Goal: Task Accomplishment & Management: Manage account settings

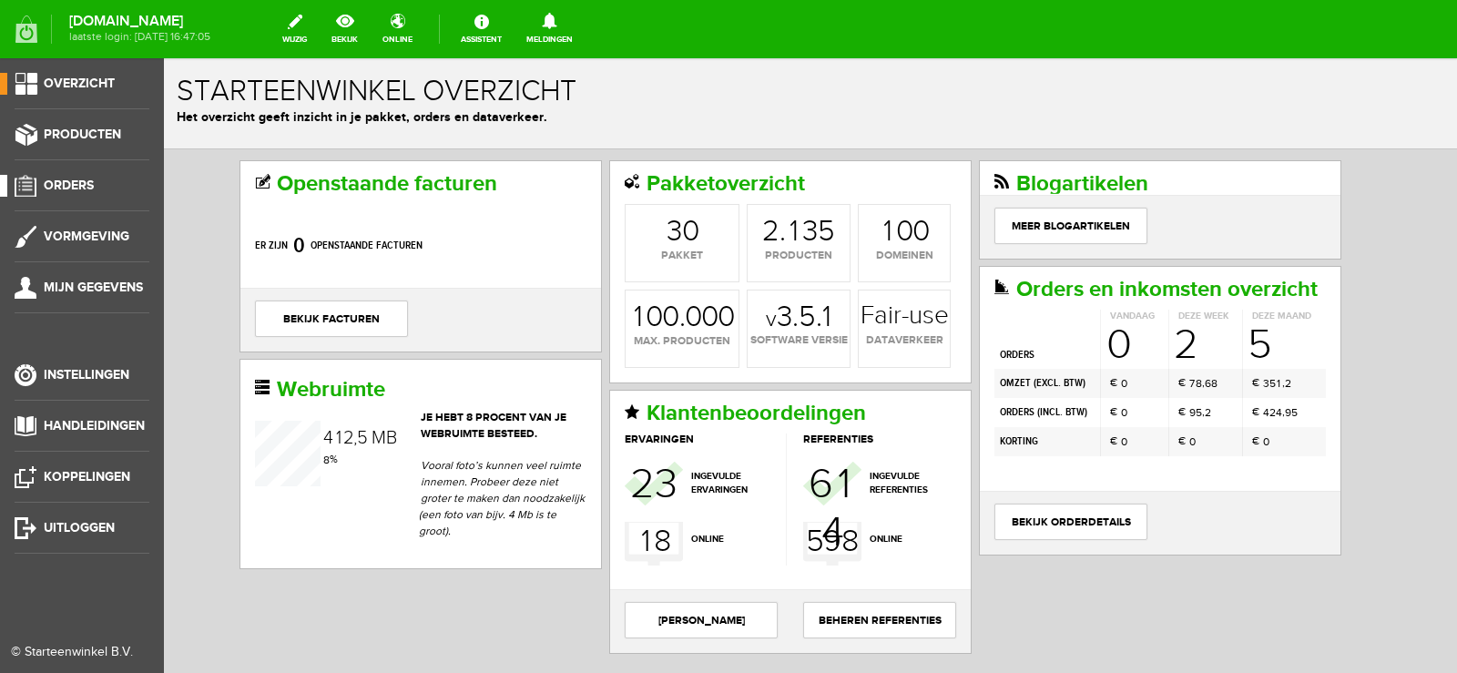
click at [80, 186] on span "Orders" at bounding box center [69, 185] width 50 height 15
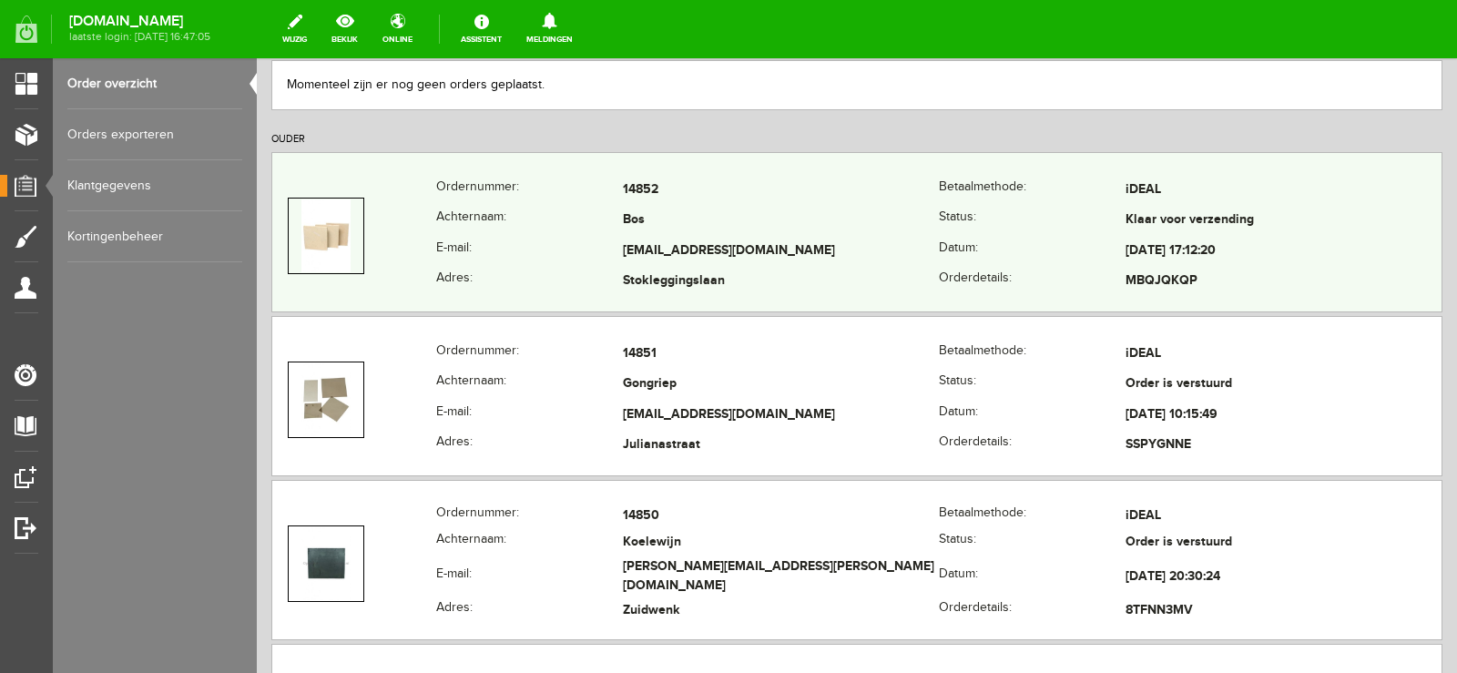
scroll to position [455, 0]
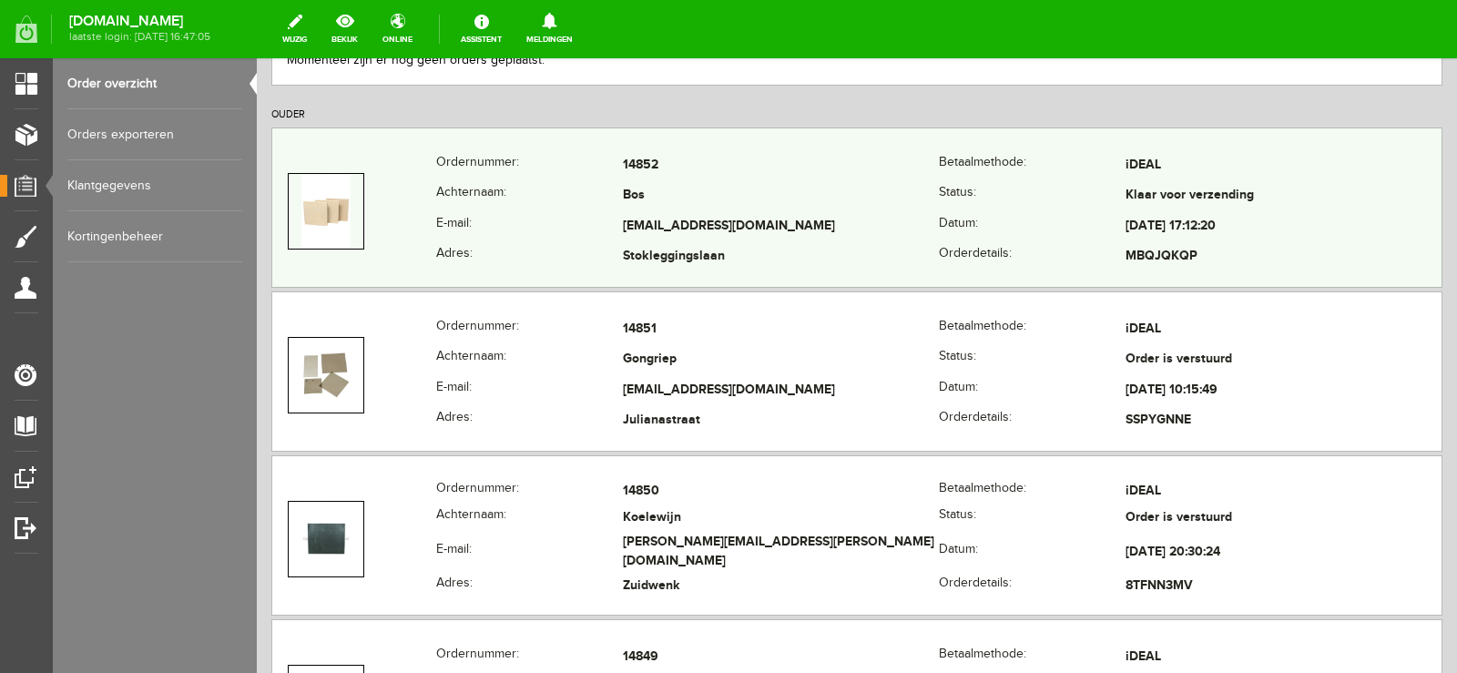
click at [854, 218] on td "[EMAIL_ADDRESS][DOMAIN_NAME]" at bounding box center [781, 226] width 316 height 31
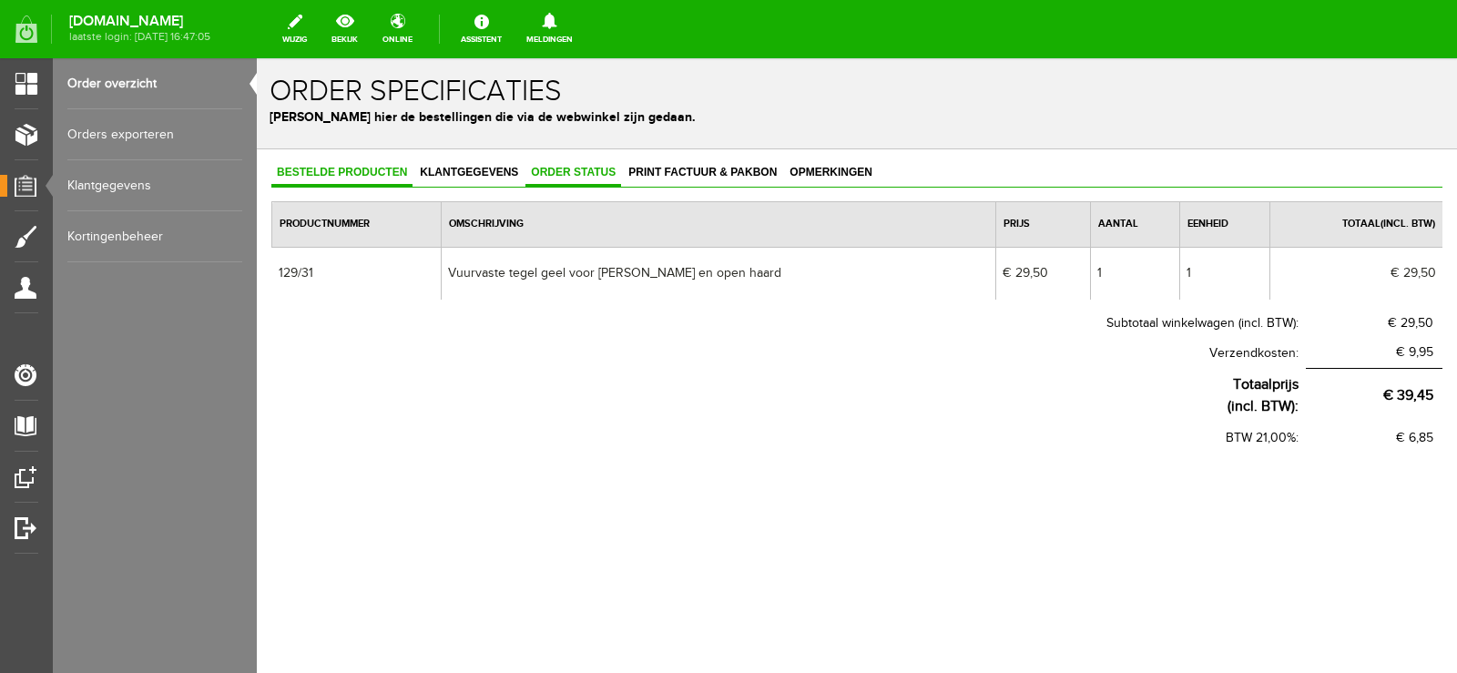
click at [579, 172] on span "Order status" at bounding box center [573, 172] width 96 height 13
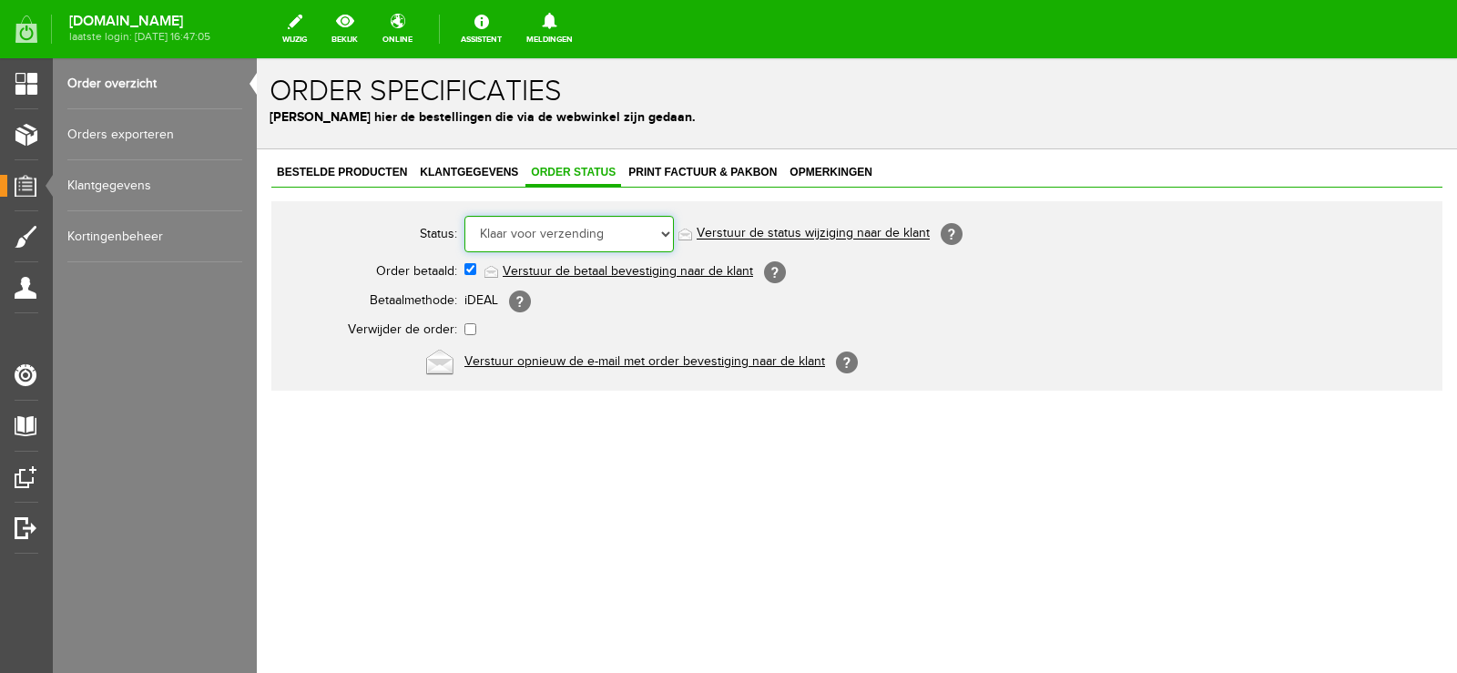
click at [666, 231] on select "Order niet afgerond Nieuw Order in behandeling Wacht op leverancier Wacht op be…" at bounding box center [568, 234] width 209 height 36
select select "5"
click at [464, 216] on select "Order niet afgerond Nieuw Order in behandeling Wacht op leverancier Wacht op be…" at bounding box center [568, 234] width 209 height 36
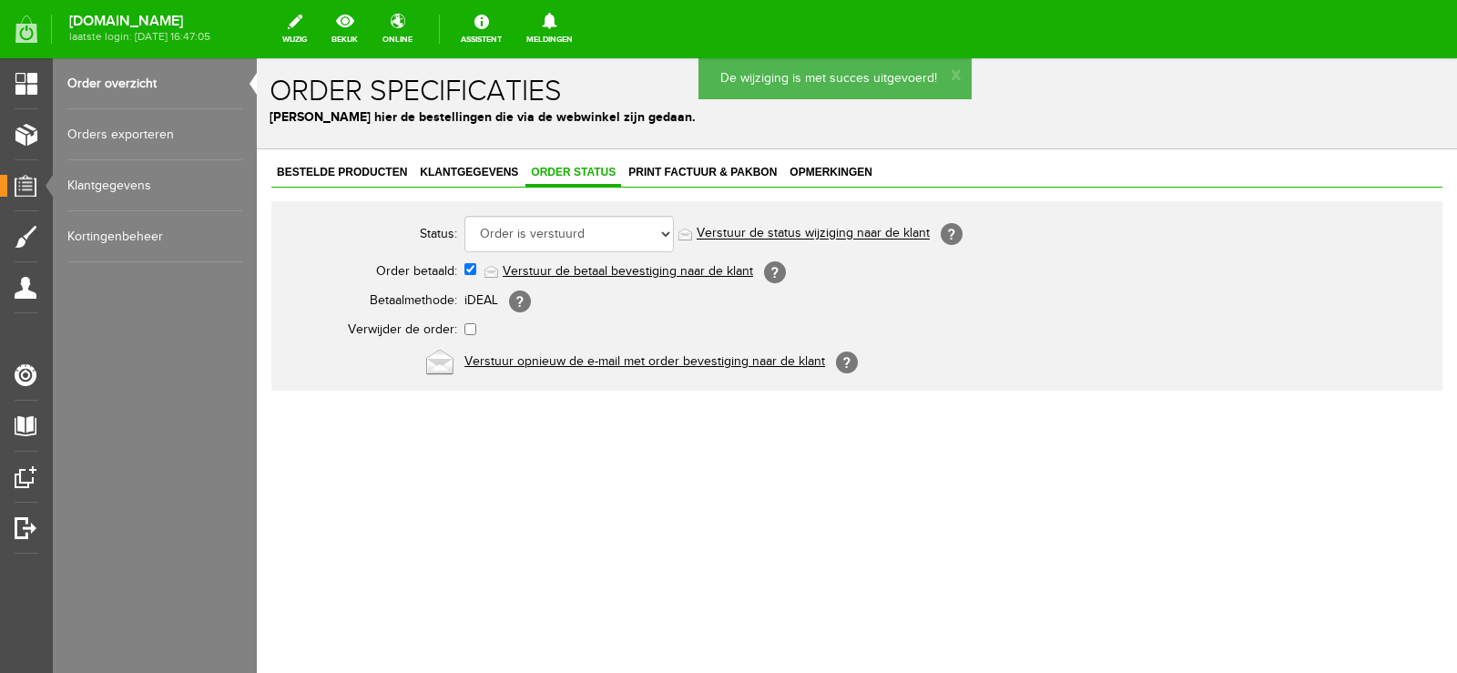
click at [836, 235] on link "Verstuur de status wijziging naar de klant" at bounding box center [813, 234] width 233 height 15
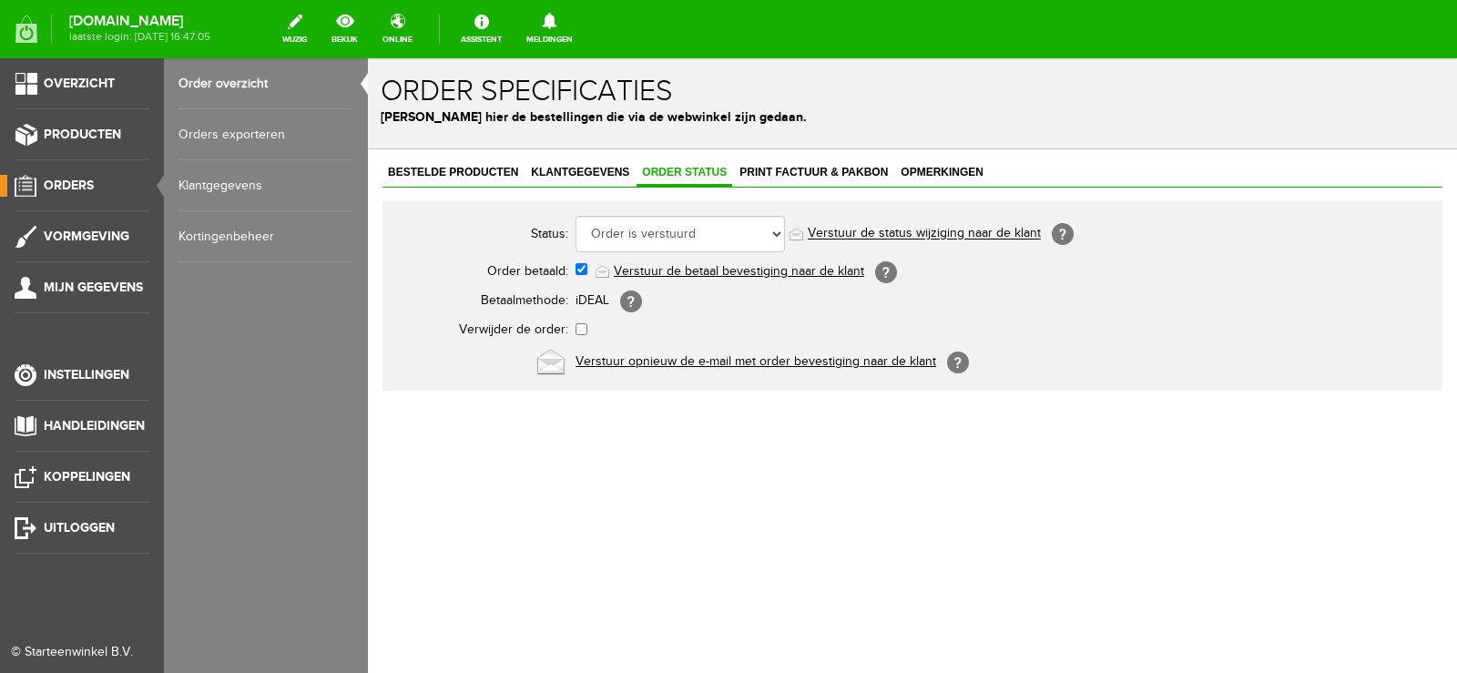
click at [67, 180] on span "Orders" at bounding box center [69, 185] width 50 height 15
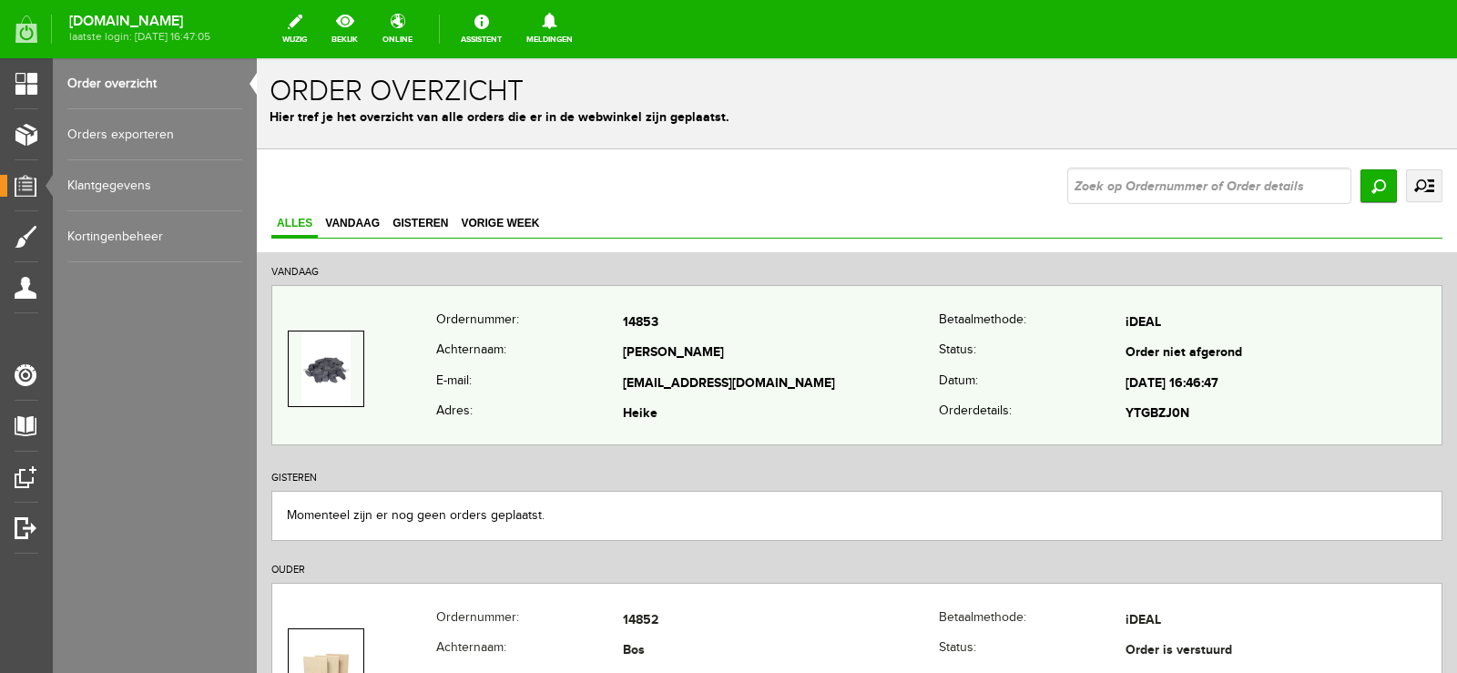
click at [811, 352] on td "Verhoeven" at bounding box center [781, 354] width 316 height 31
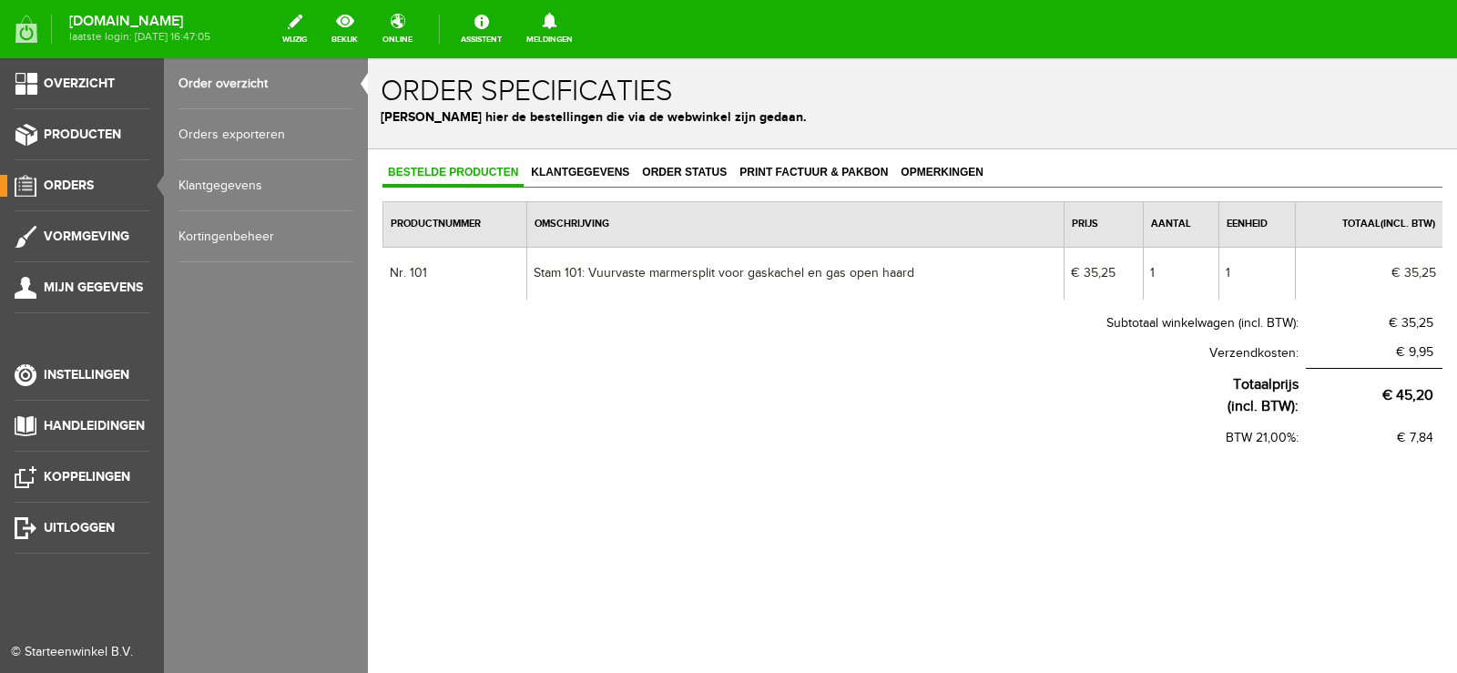
click at [69, 182] on span "Orders" at bounding box center [69, 185] width 50 height 15
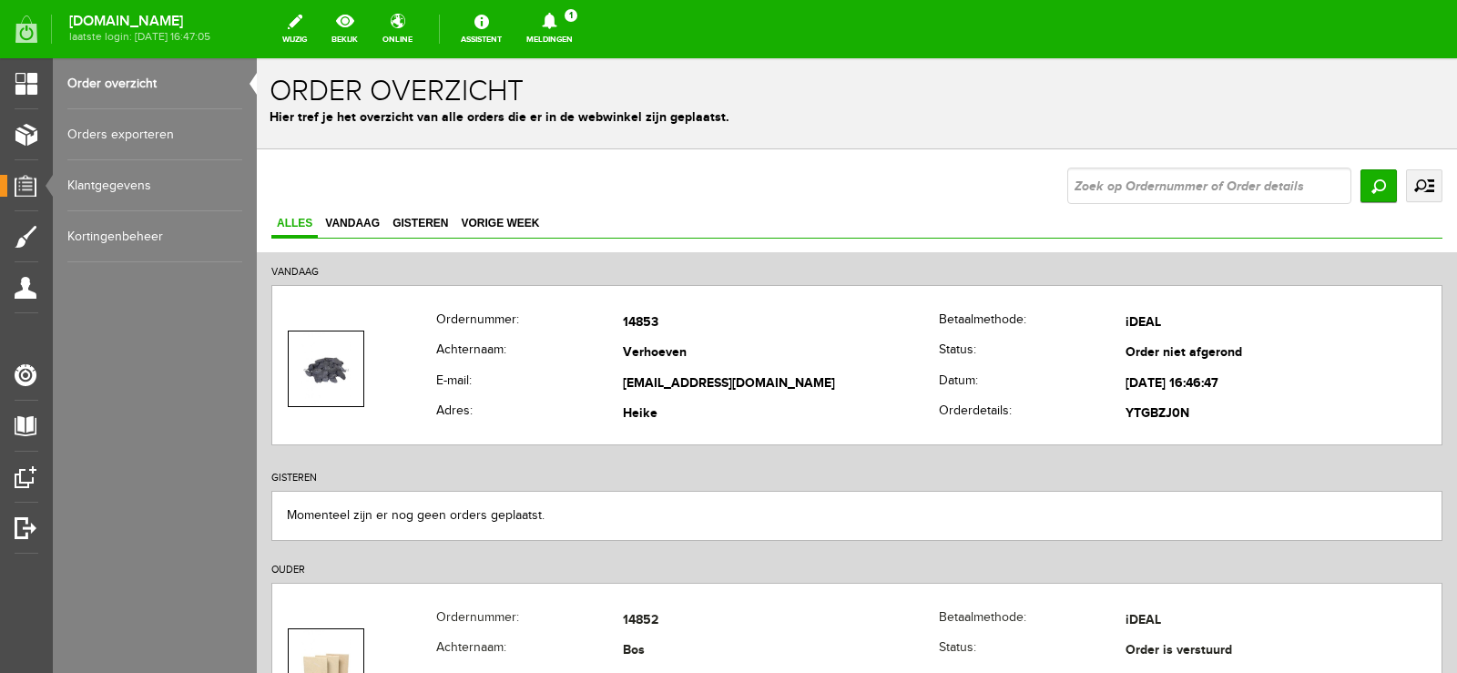
click at [556, 24] on icon at bounding box center [549, 21] width 15 height 16
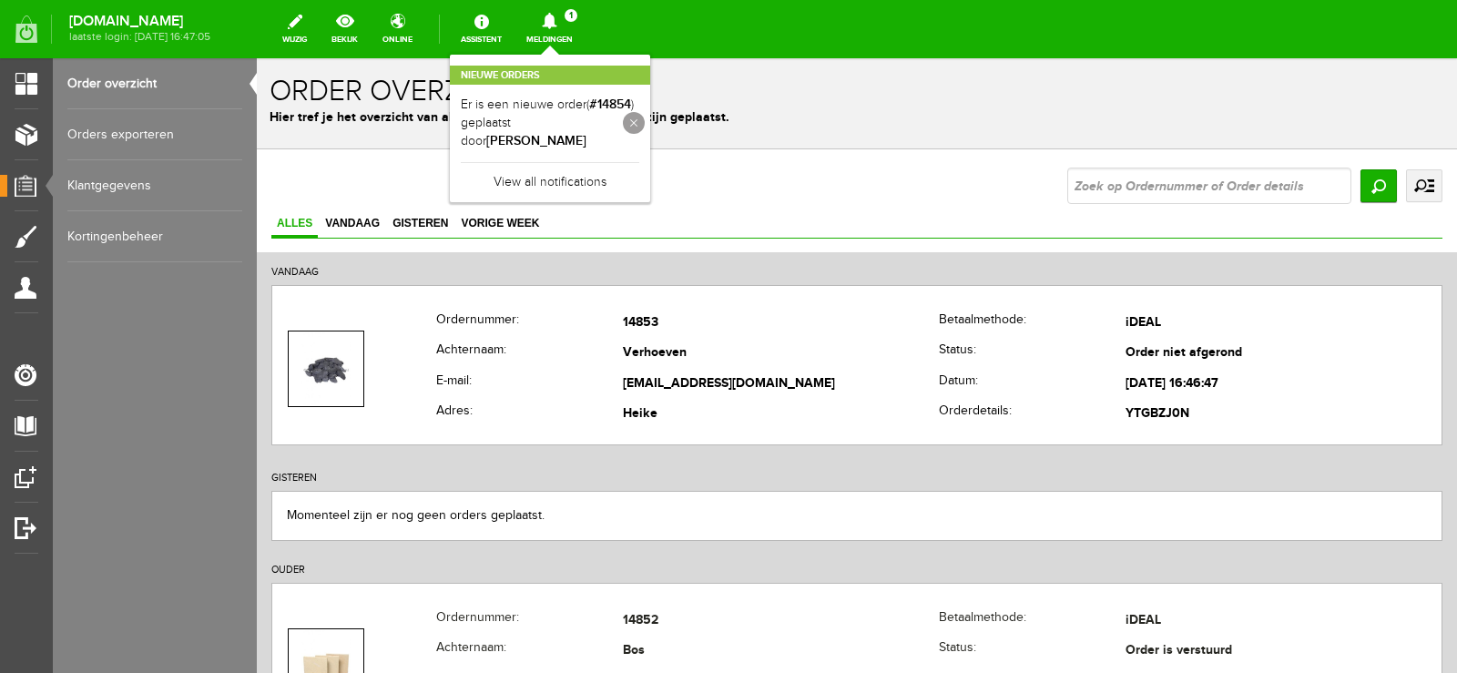
click at [645, 125] on link at bounding box center [634, 123] width 22 height 22
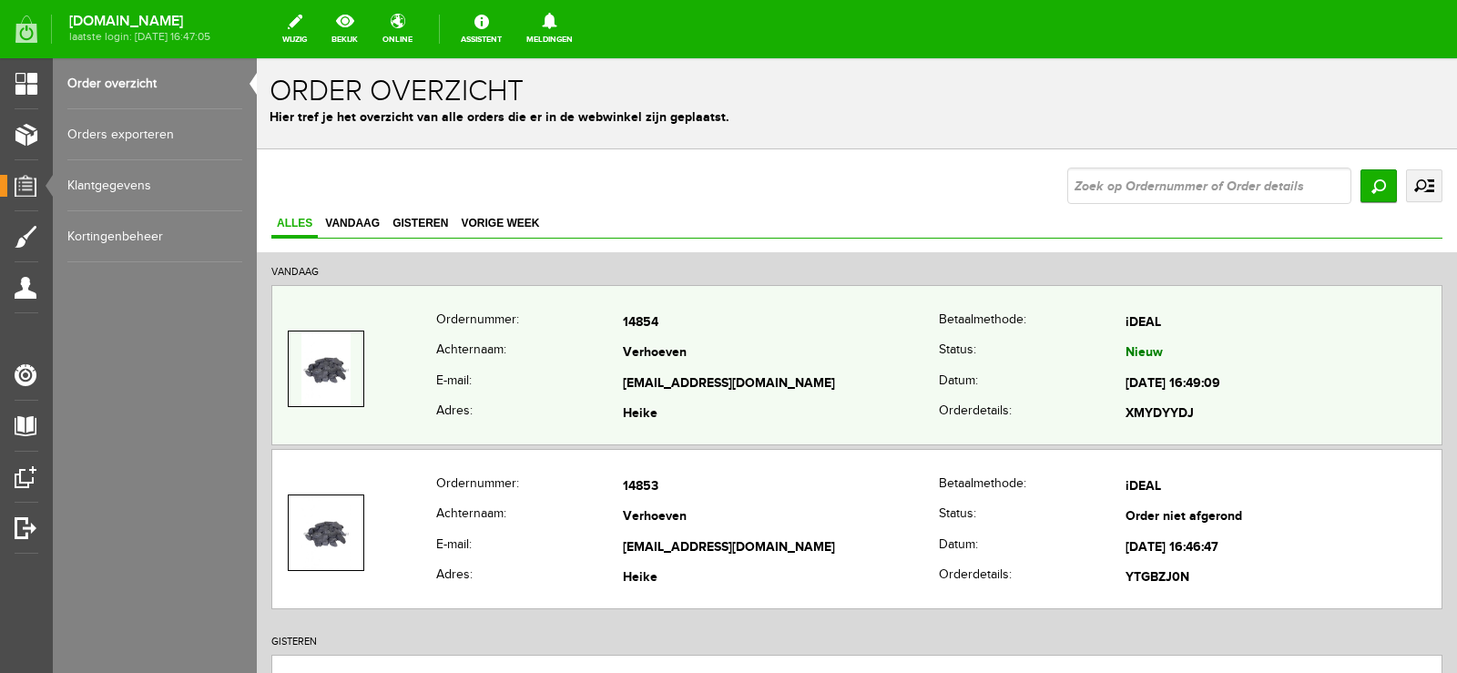
click at [817, 373] on td "[EMAIL_ADDRESS][DOMAIN_NAME]" at bounding box center [781, 384] width 316 height 31
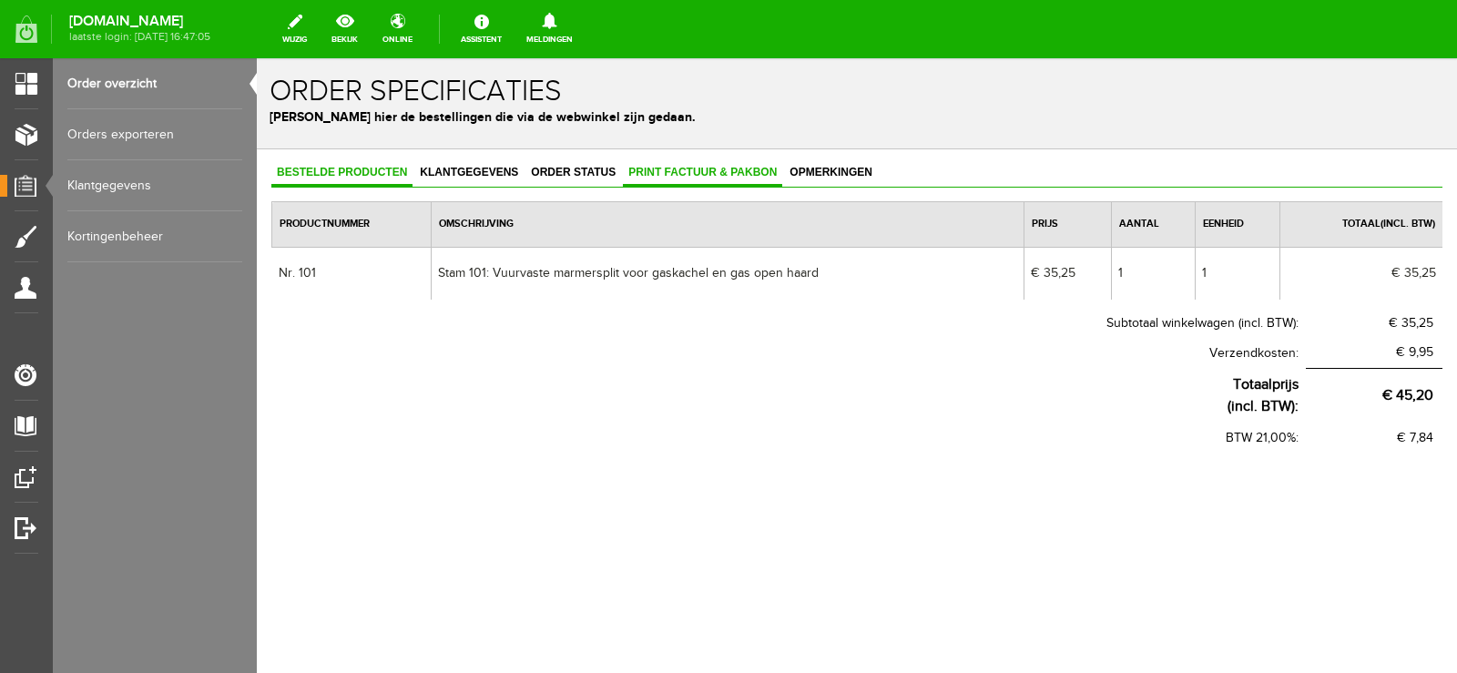
click at [703, 174] on span "Print factuur & pakbon" at bounding box center [702, 172] width 159 height 13
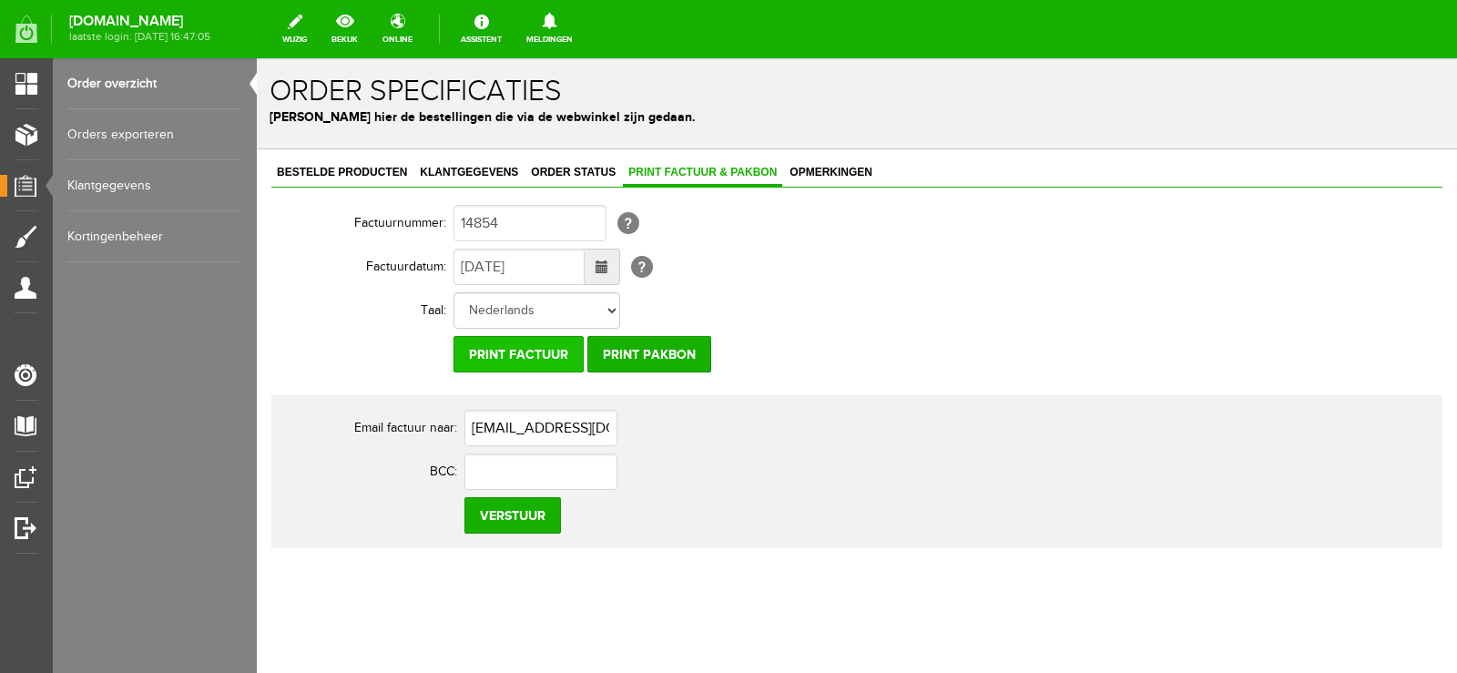
click at [545, 346] on input "Print factuur" at bounding box center [519, 354] width 130 height 36
click at [647, 351] on input "Print pakbon" at bounding box center [649, 354] width 124 height 36
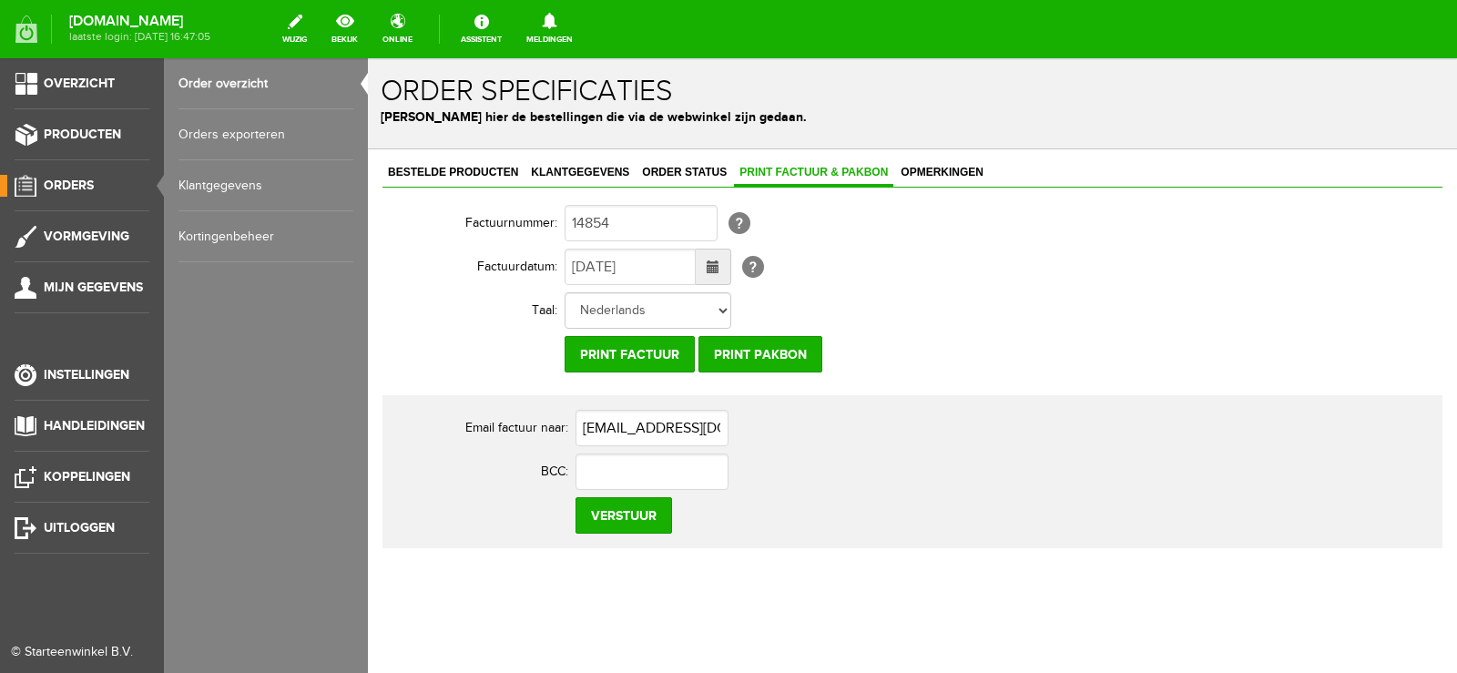
click at [75, 183] on span "Orders" at bounding box center [69, 185] width 50 height 15
